Goal: Task Accomplishment & Management: Use online tool/utility

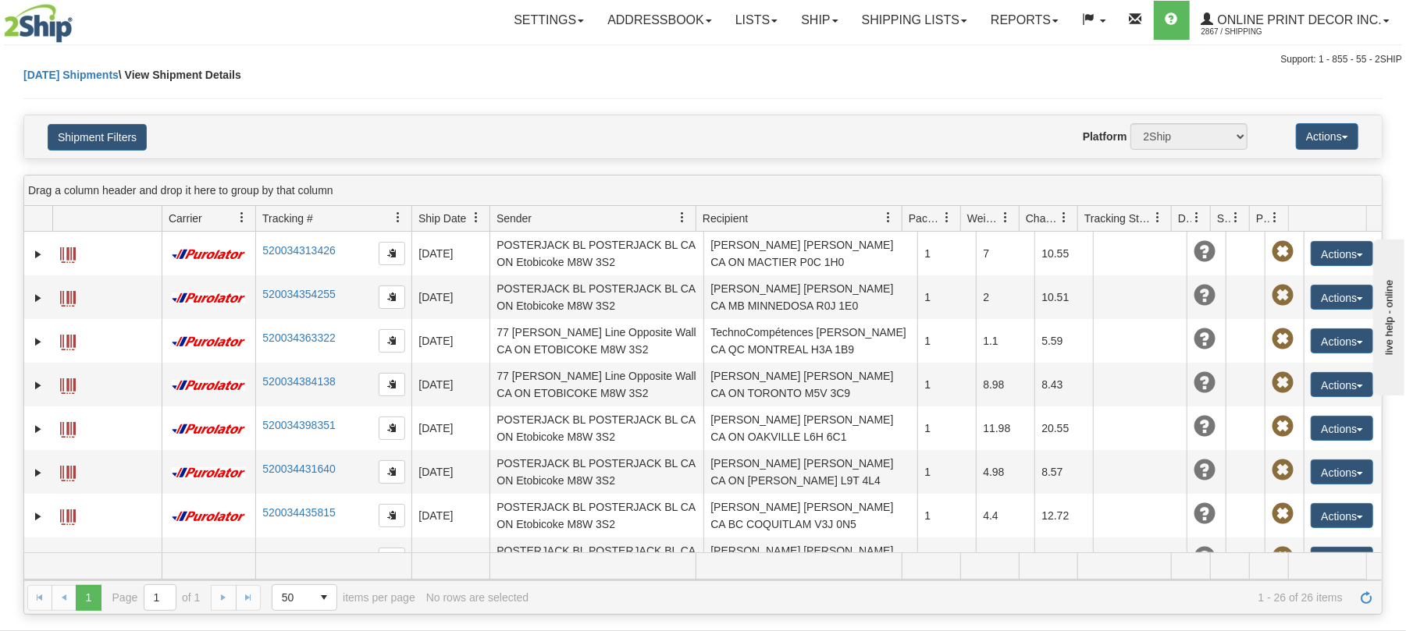
scroll to position [208, 0]
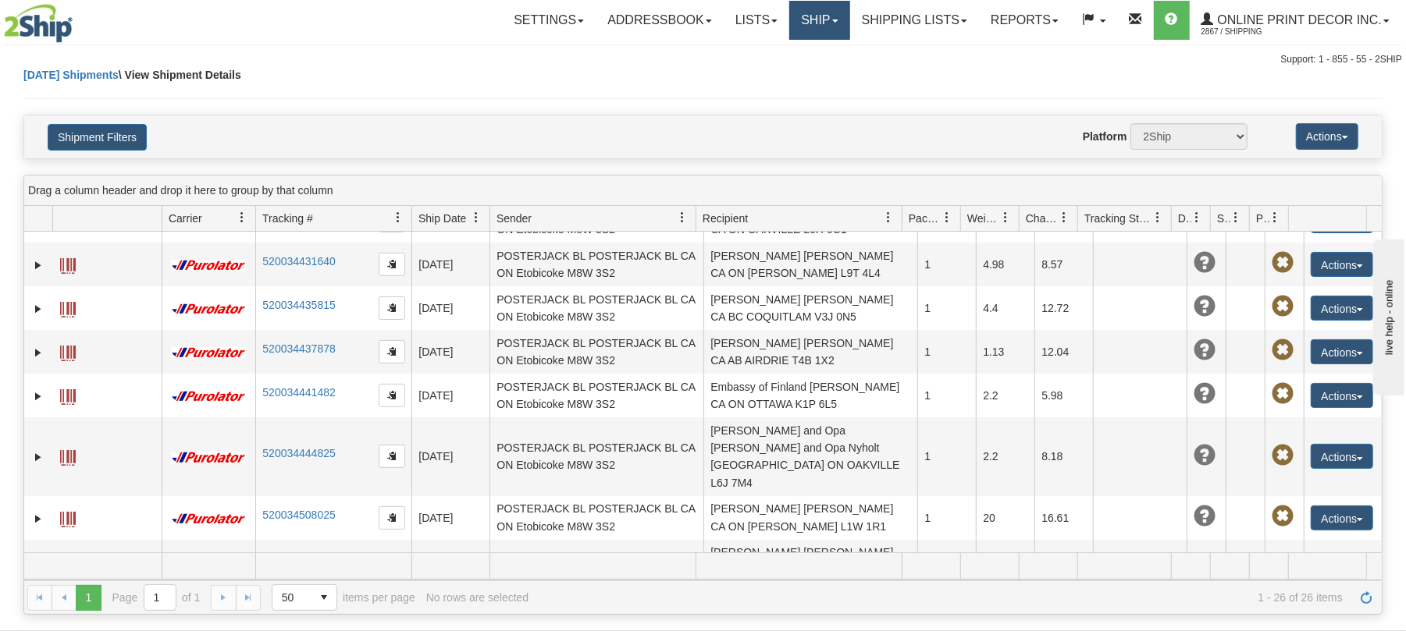
click at [809, 23] on link "Ship" at bounding box center [819, 20] width 60 height 39
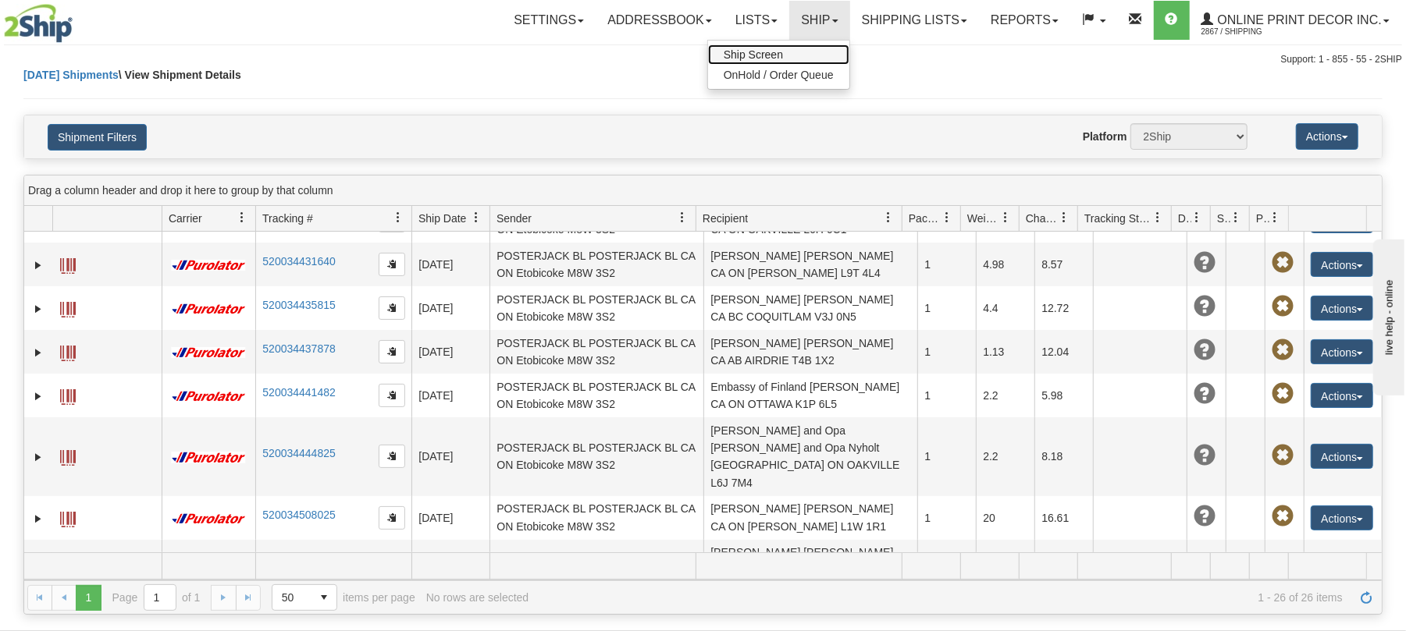
click at [791, 51] on link "Ship Screen" at bounding box center [778, 54] width 141 height 20
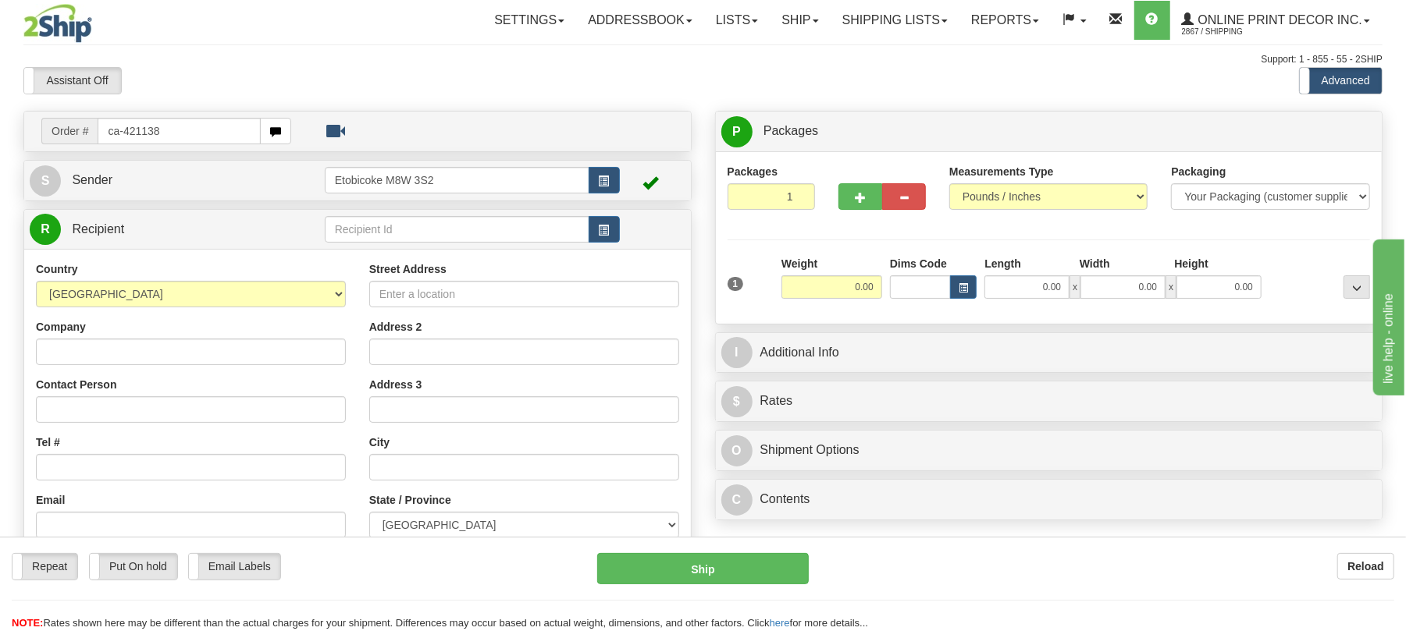
type input "ca-421138"
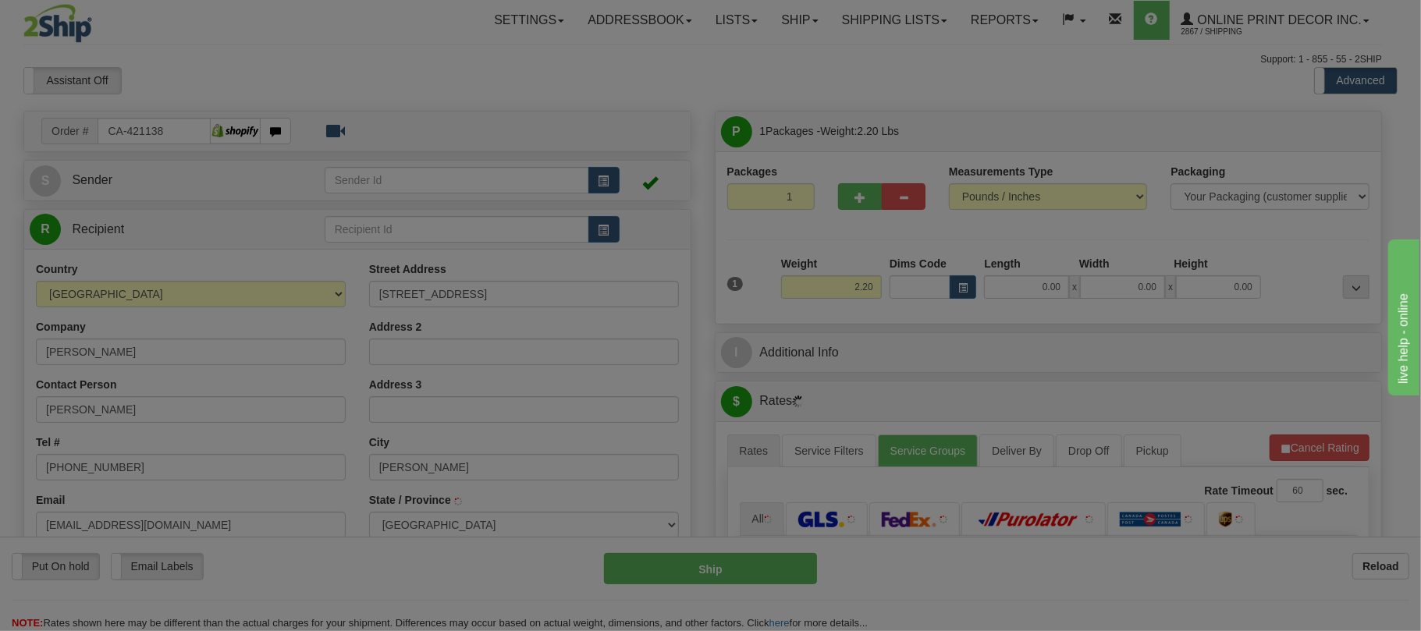
type input "THORNHILL"
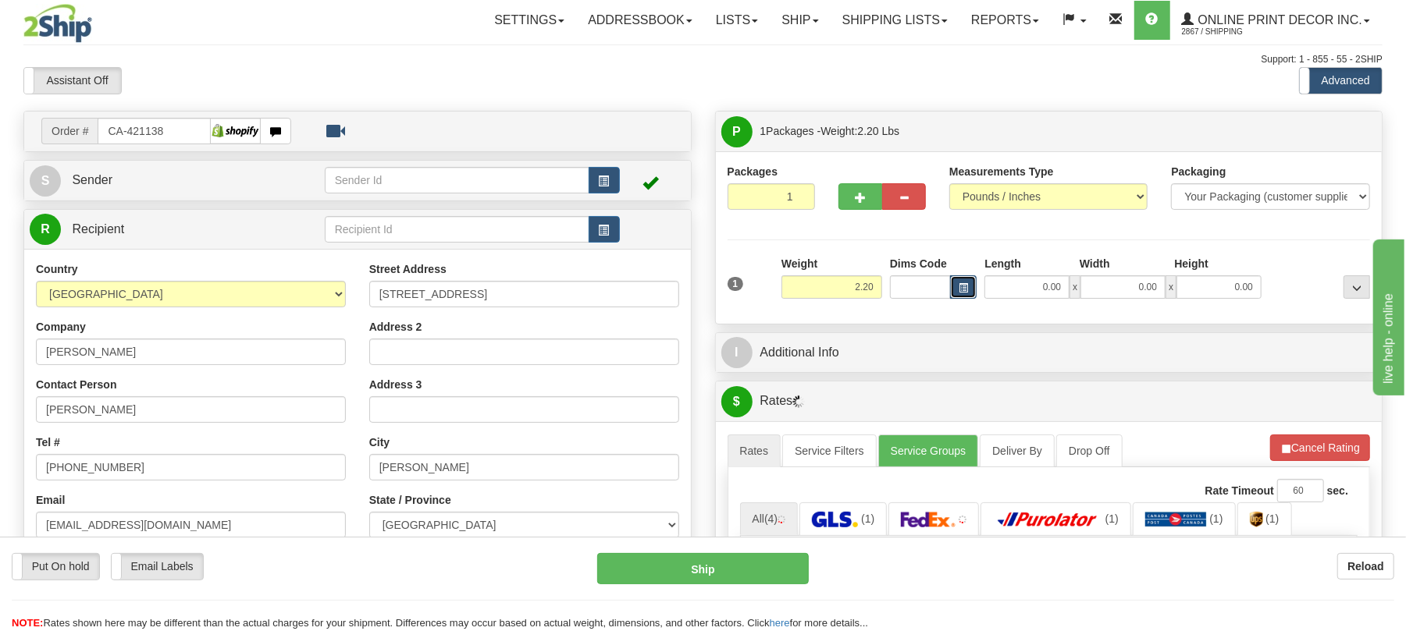
click at [969, 291] on button "button" at bounding box center [963, 287] width 27 height 23
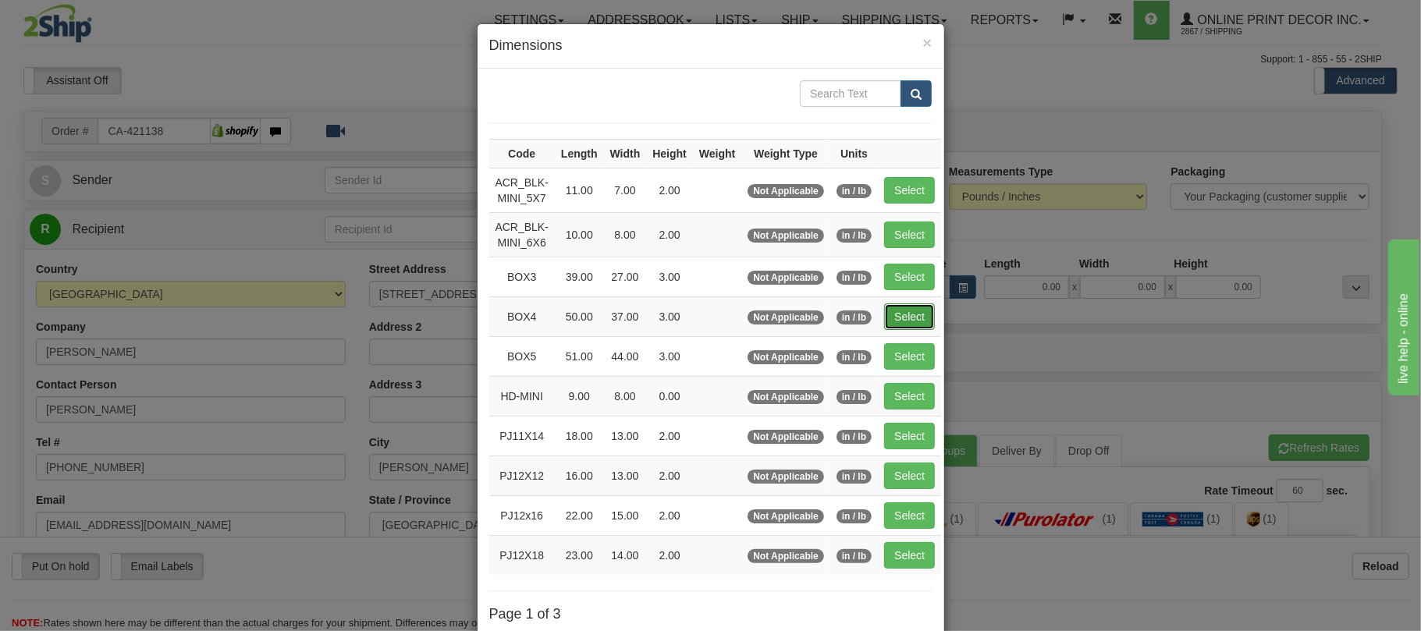
click at [912, 309] on button "Select" at bounding box center [909, 317] width 51 height 27
type input "BOX4"
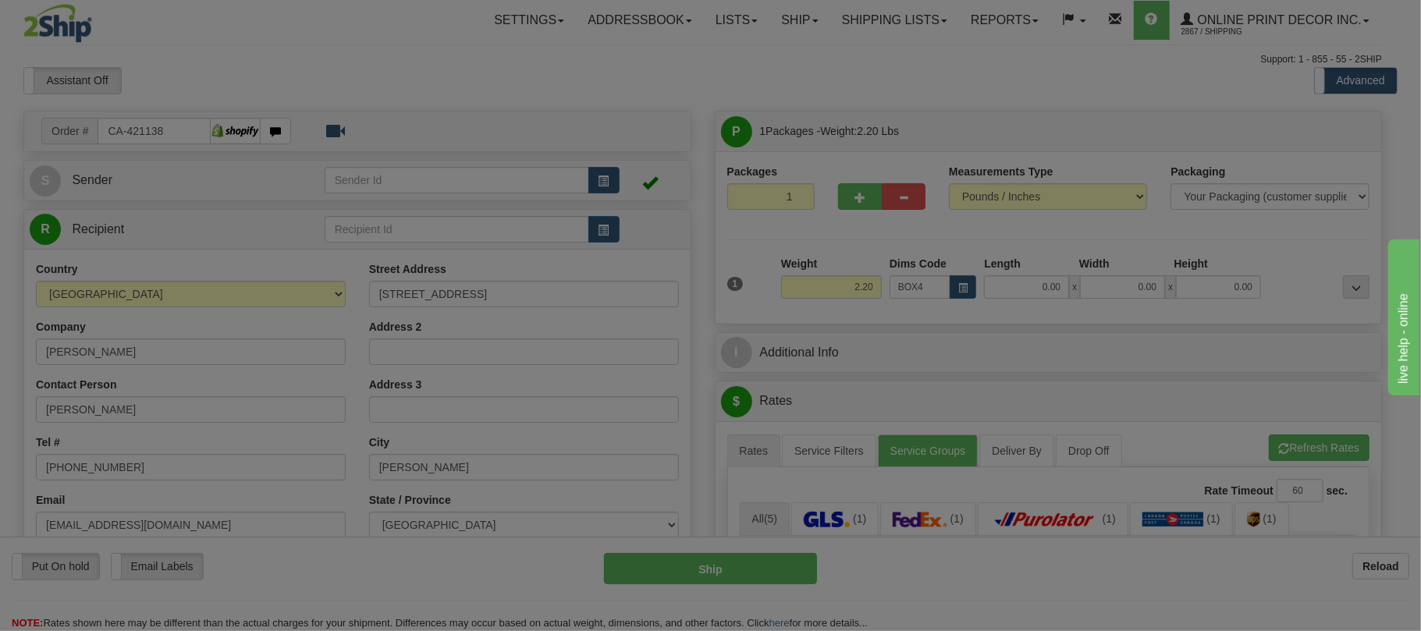
type input "50.00"
type input "37.00"
type input "3.00"
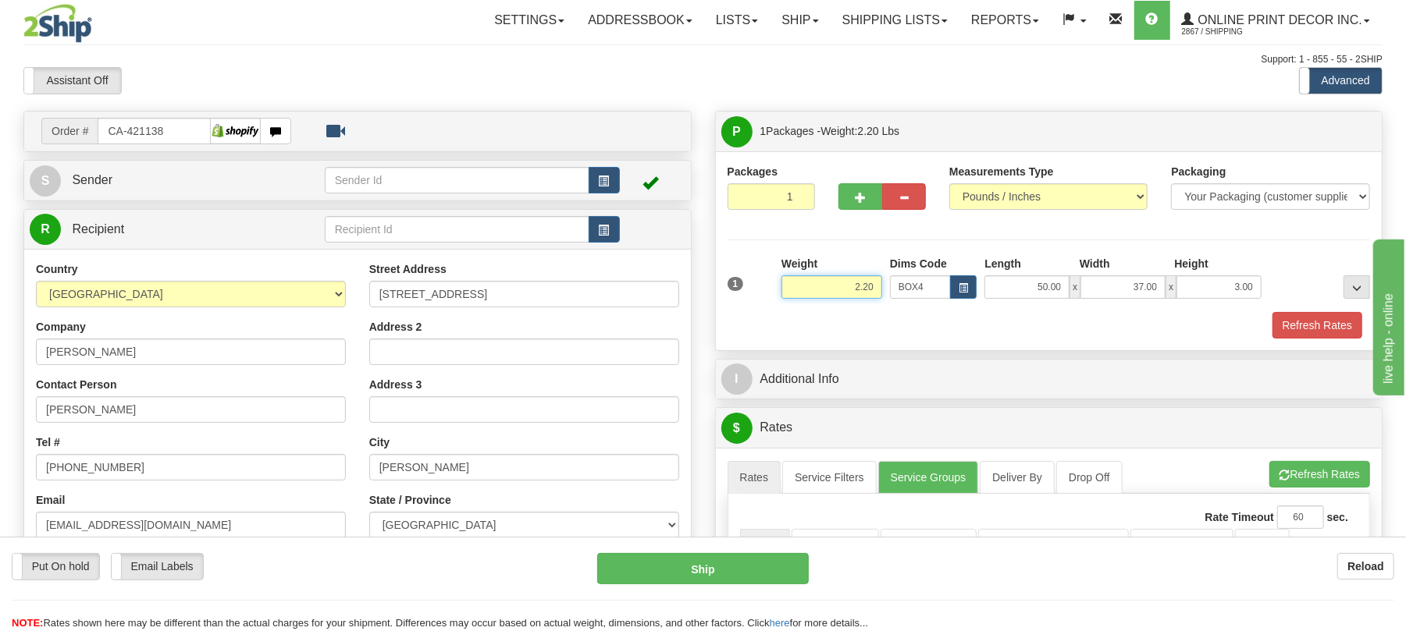
drag, startPoint x: 876, startPoint y: 285, endPoint x: 753, endPoint y: 276, distance: 122.9
click at [753, 276] on div "1 Weight 2.20 Dims Code BOX4" at bounding box center [1049, 283] width 651 height 55
click at [1328, 317] on button "Refresh Rates" at bounding box center [1317, 325] width 90 height 27
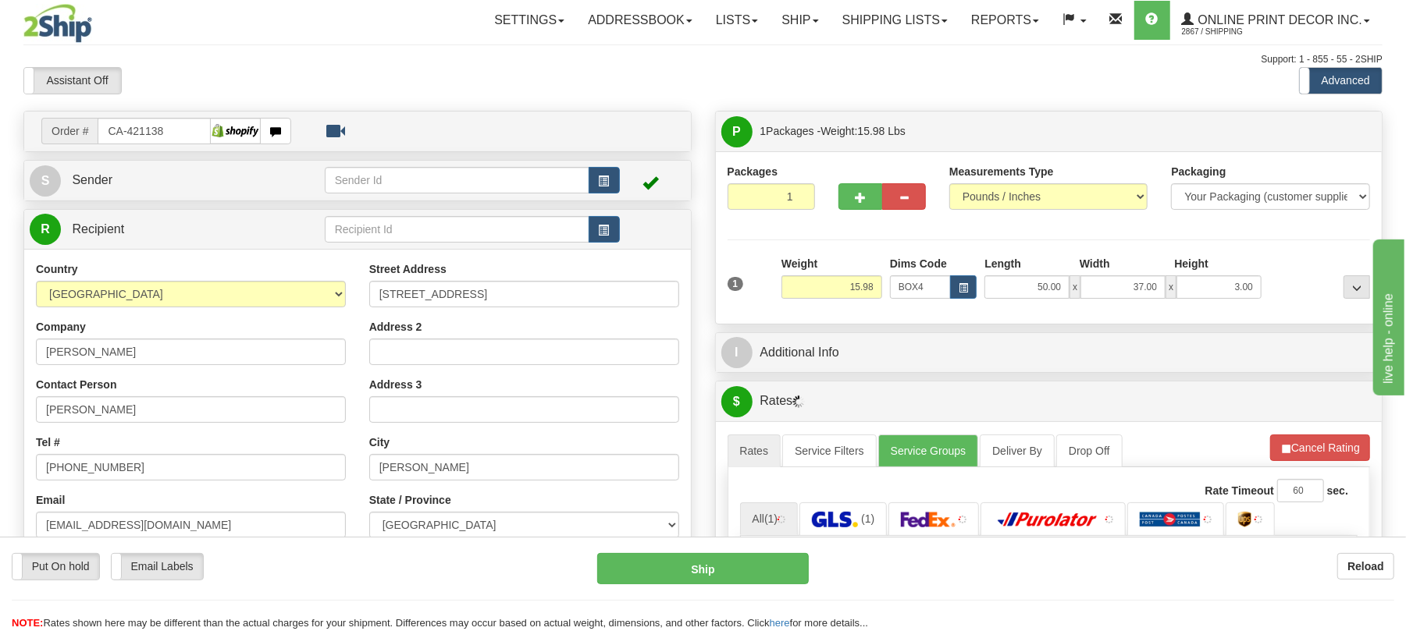
scroll to position [104, 0]
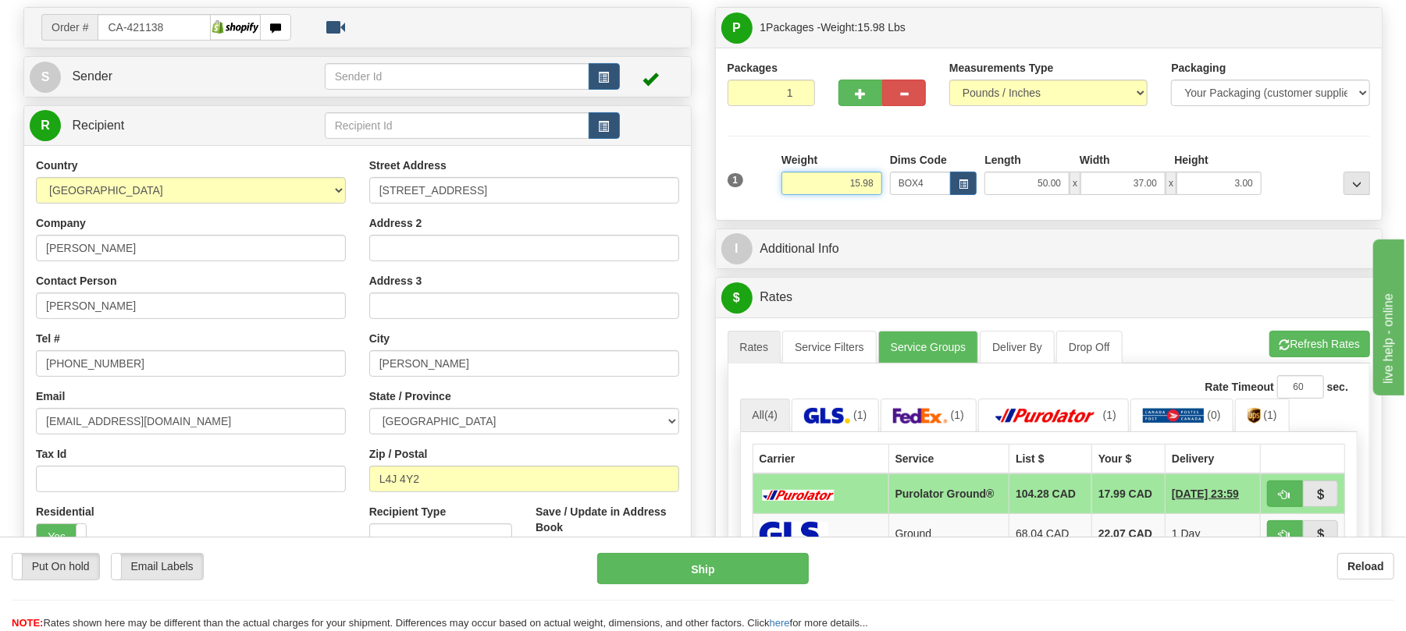
drag, startPoint x: 875, startPoint y: 184, endPoint x: 809, endPoint y: 176, distance: 66.1
click at [810, 169] on div "Weight 15.98" at bounding box center [831, 173] width 101 height 43
type input "17.98"
click at [1291, 343] on li "Refresh Rates Cancel Rating" at bounding box center [1319, 344] width 101 height 27
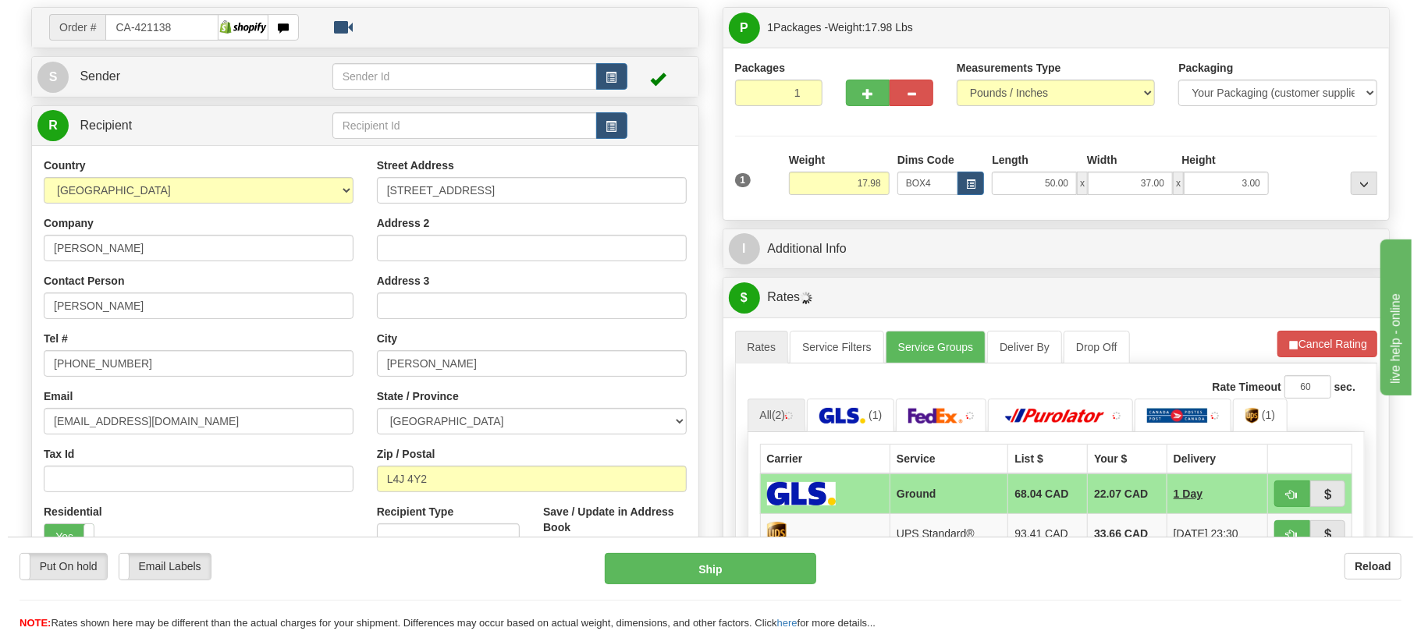
scroll to position [208, 0]
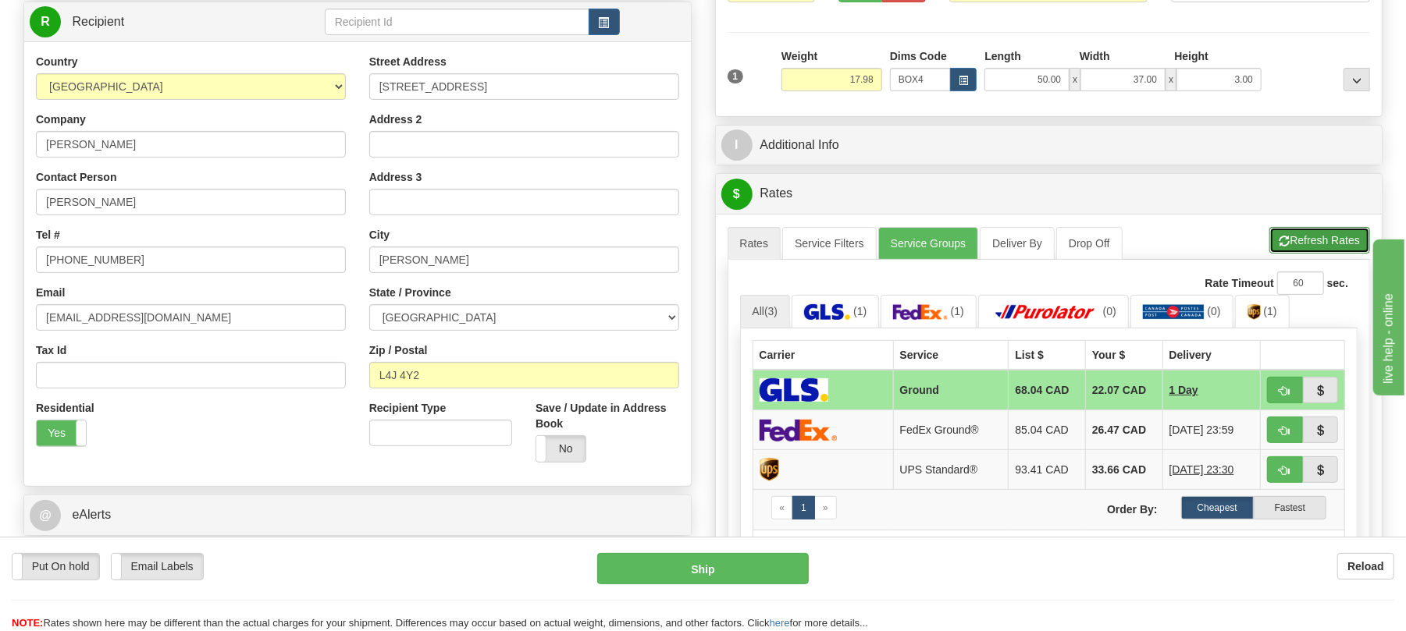
click at [1279, 244] on span "button" at bounding box center [1284, 241] width 11 height 10
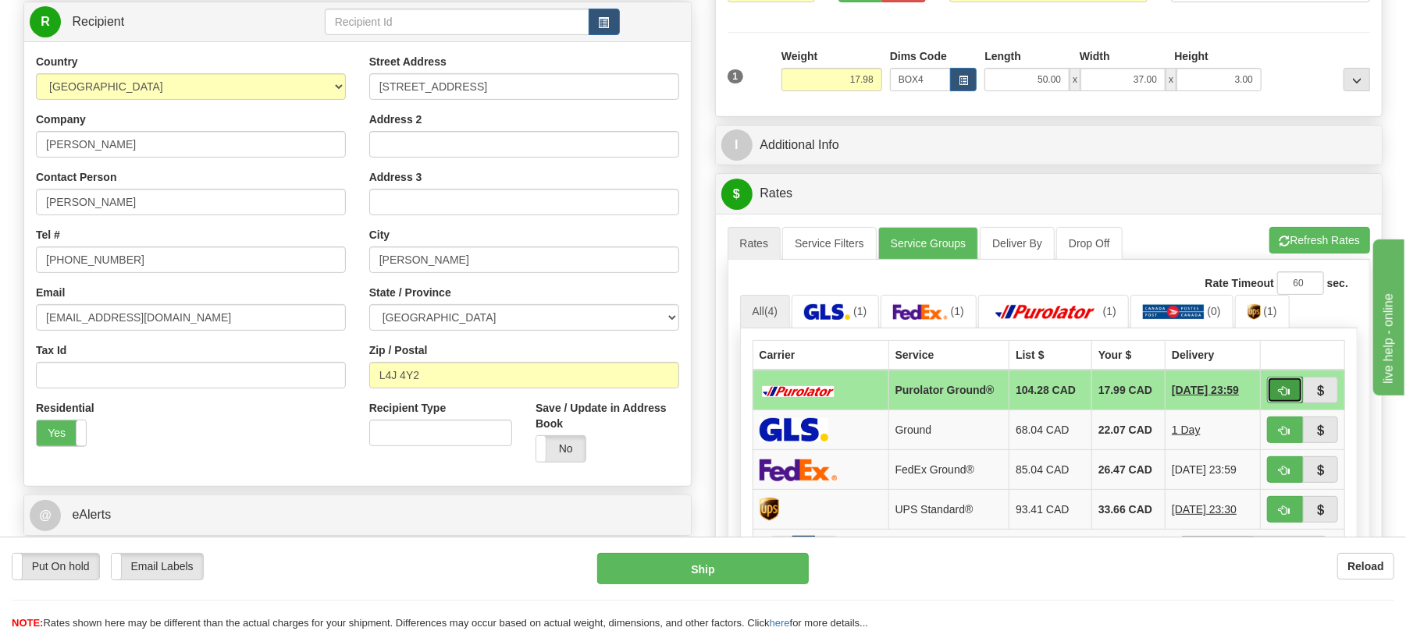
click at [1277, 397] on button "button" at bounding box center [1285, 390] width 36 height 27
type input "260"
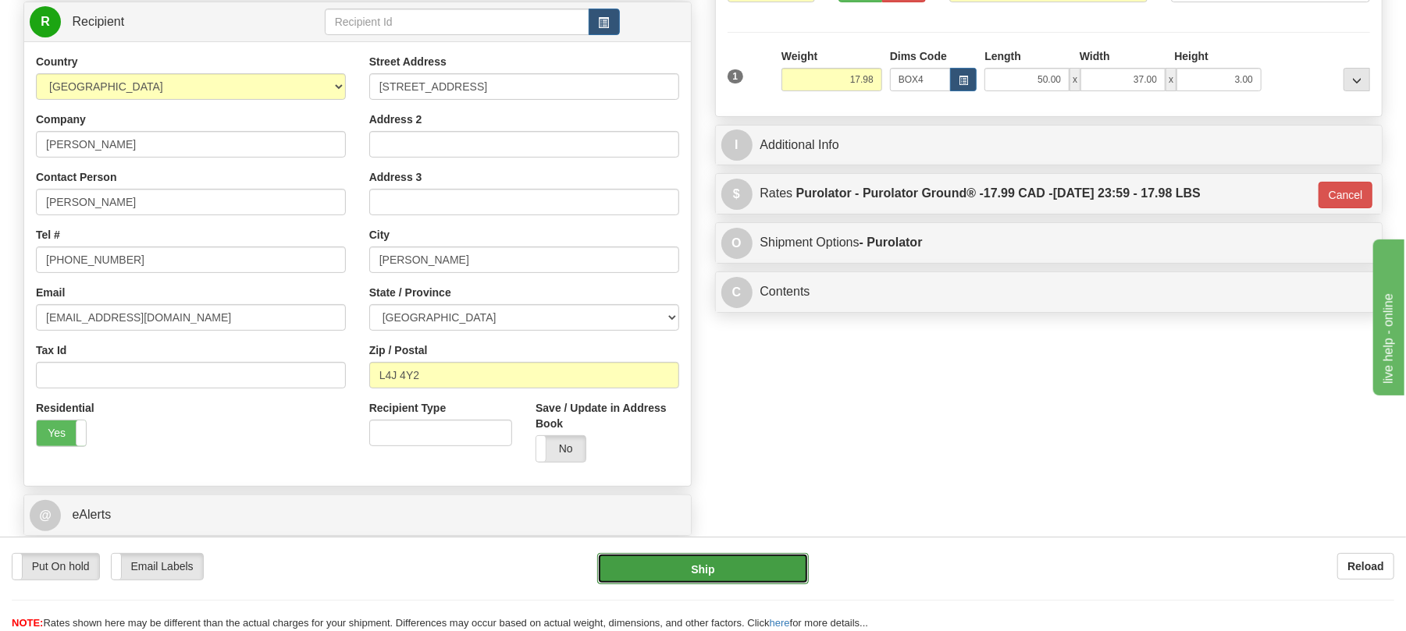
click at [763, 564] on button "Ship" at bounding box center [702, 568] width 211 height 31
